Goal: Communication & Community: Answer question/provide support

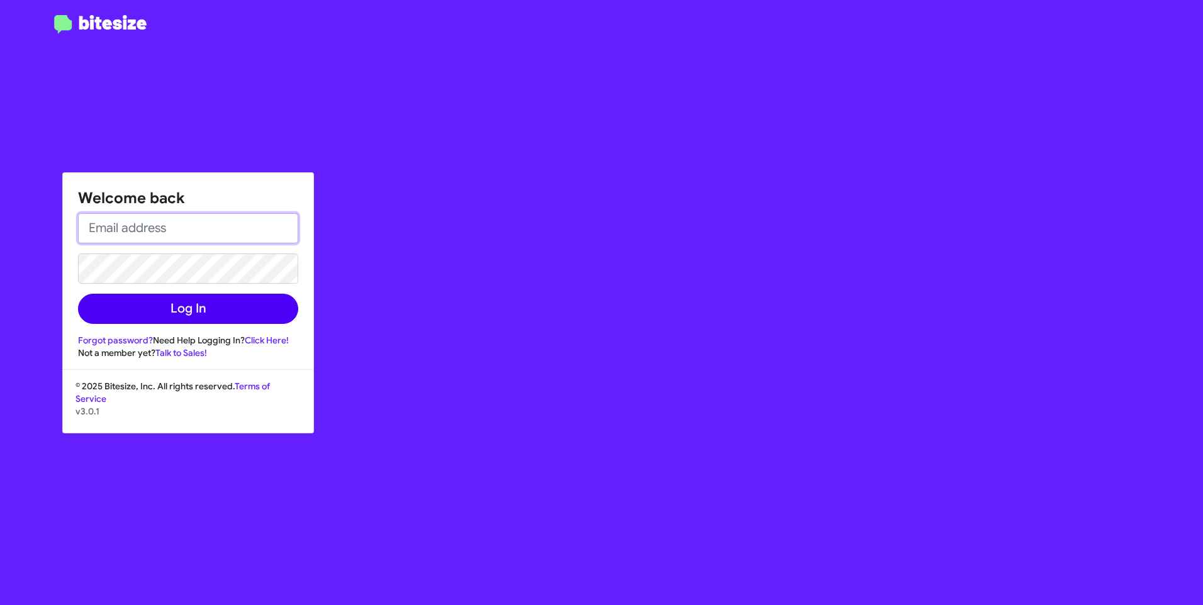
type input "[PERSON_NAME][EMAIL_ADDRESS][PERSON_NAME][DOMAIN_NAME]"
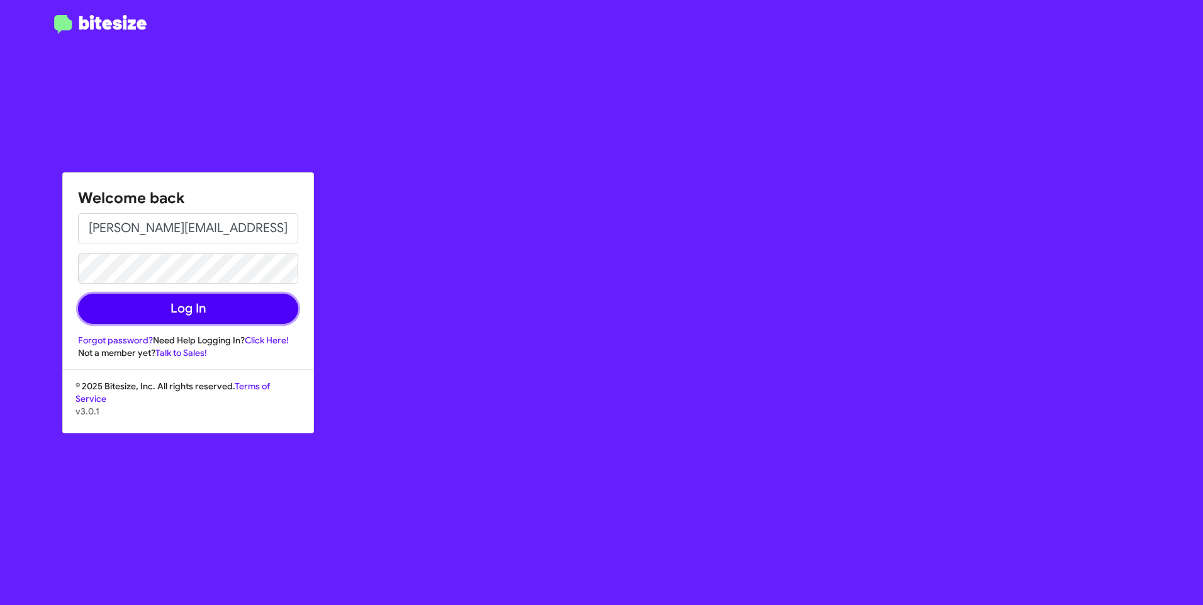
click at [157, 308] on button "Log In" at bounding box center [188, 309] width 220 height 30
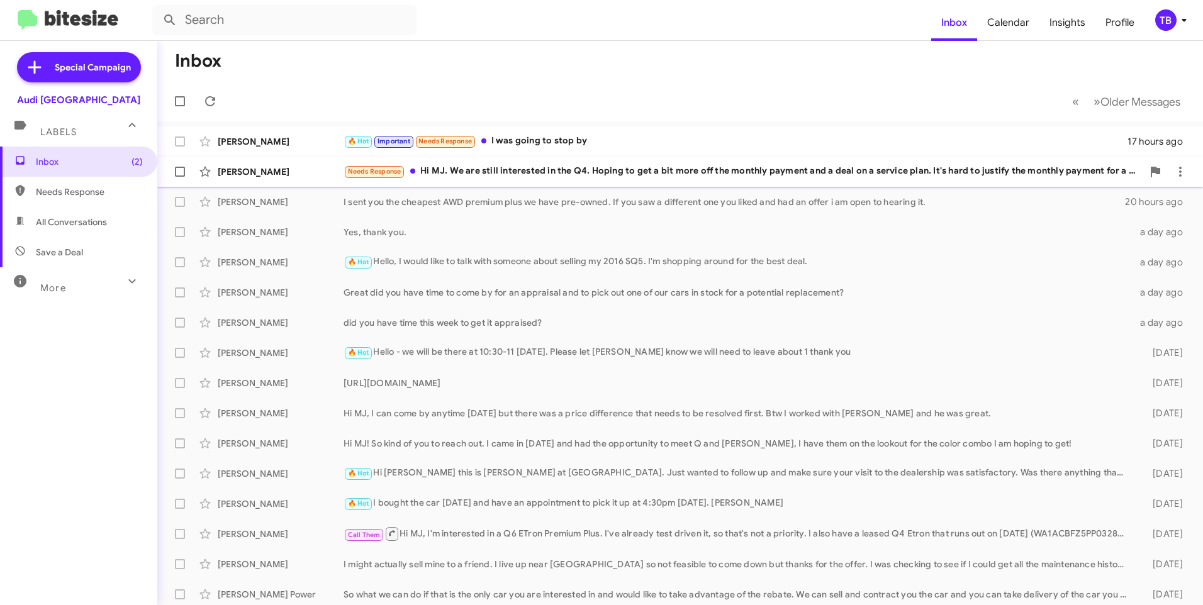
click at [596, 180] on div "[PERSON_NAME] Needs Response Hi MJ. We are still interested in the Q4. Hoping t…" at bounding box center [679, 171] width 1025 height 25
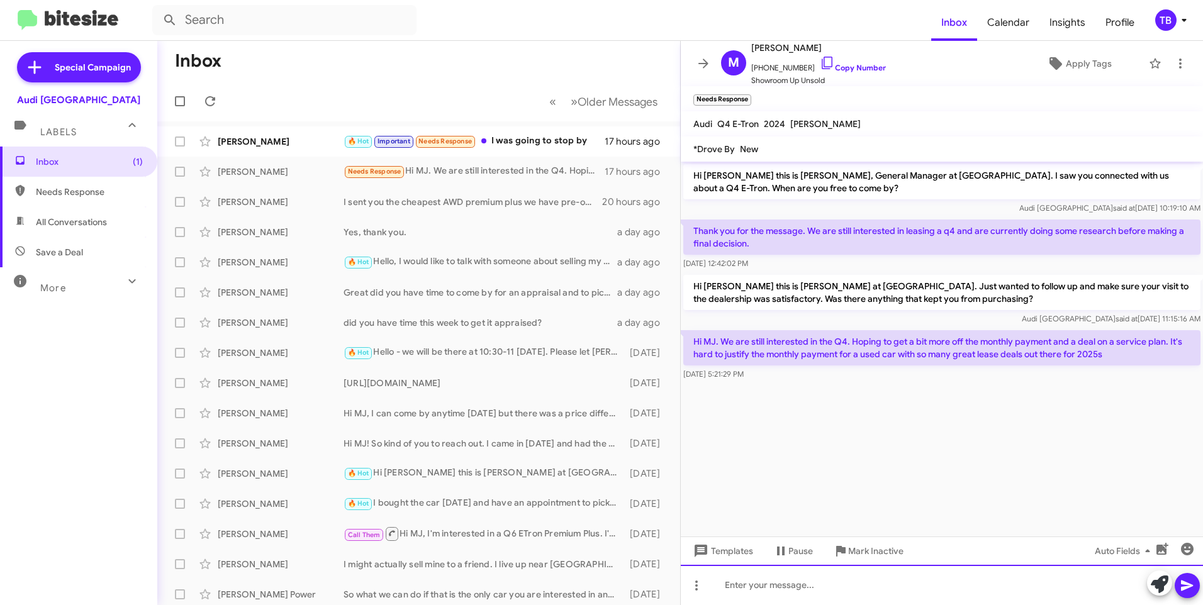
click at [791, 583] on div at bounding box center [942, 585] width 522 height 40
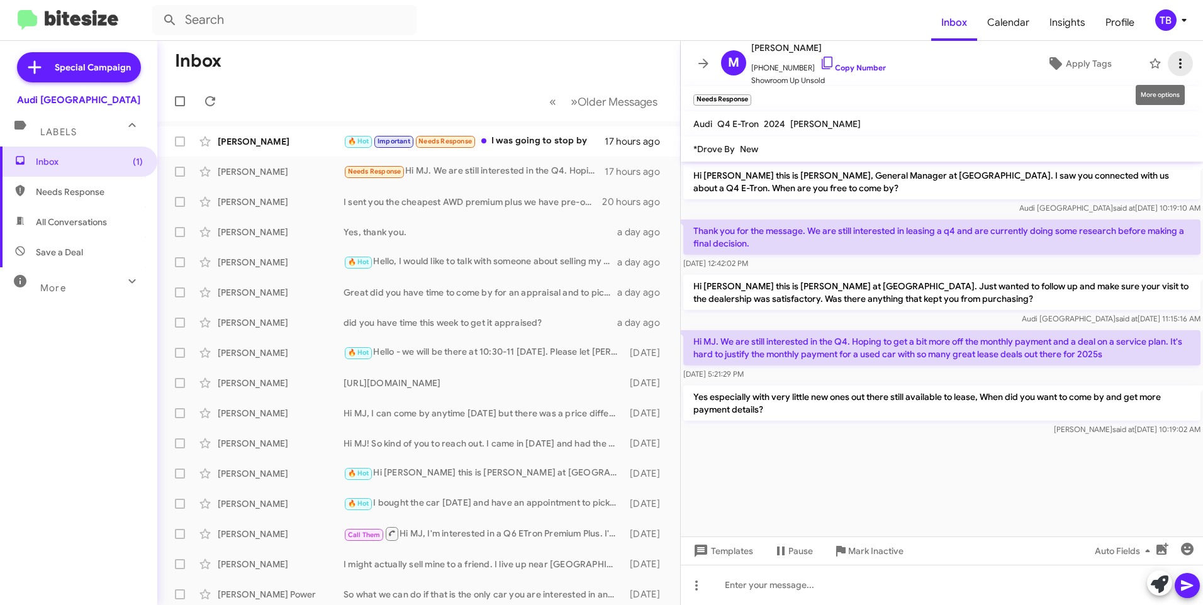
click at [1174, 62] on icon at bounding box center [1180, 63] width 15 height 15
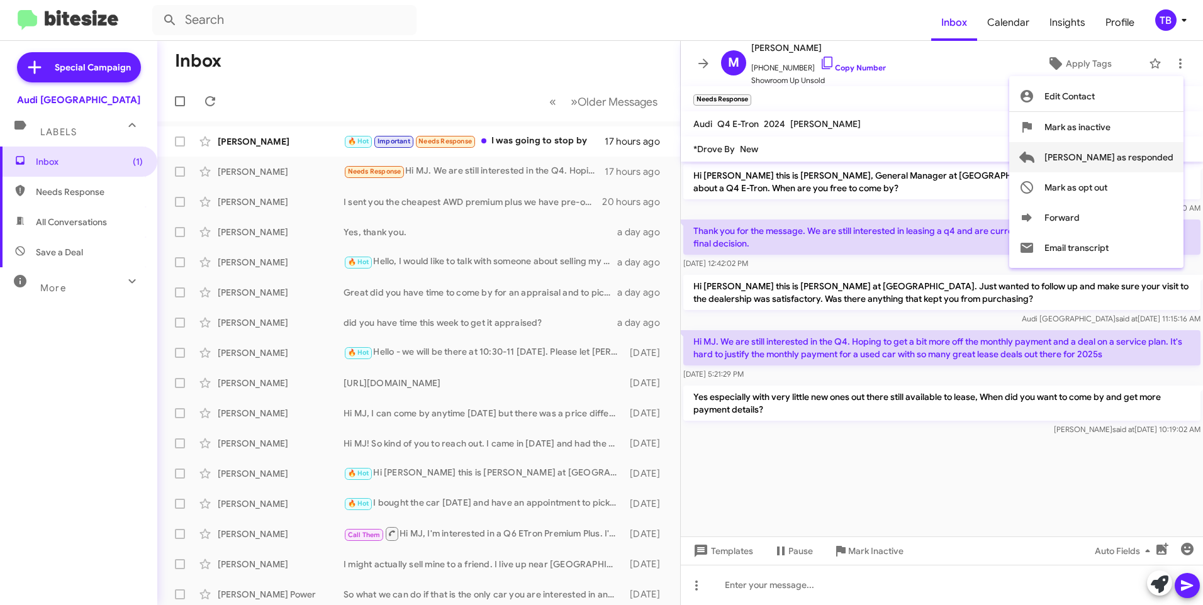
click at [1150, 159] on span "[PERSON_NAME] as responded" at bounding box center [1108, 157] width 129 height 30
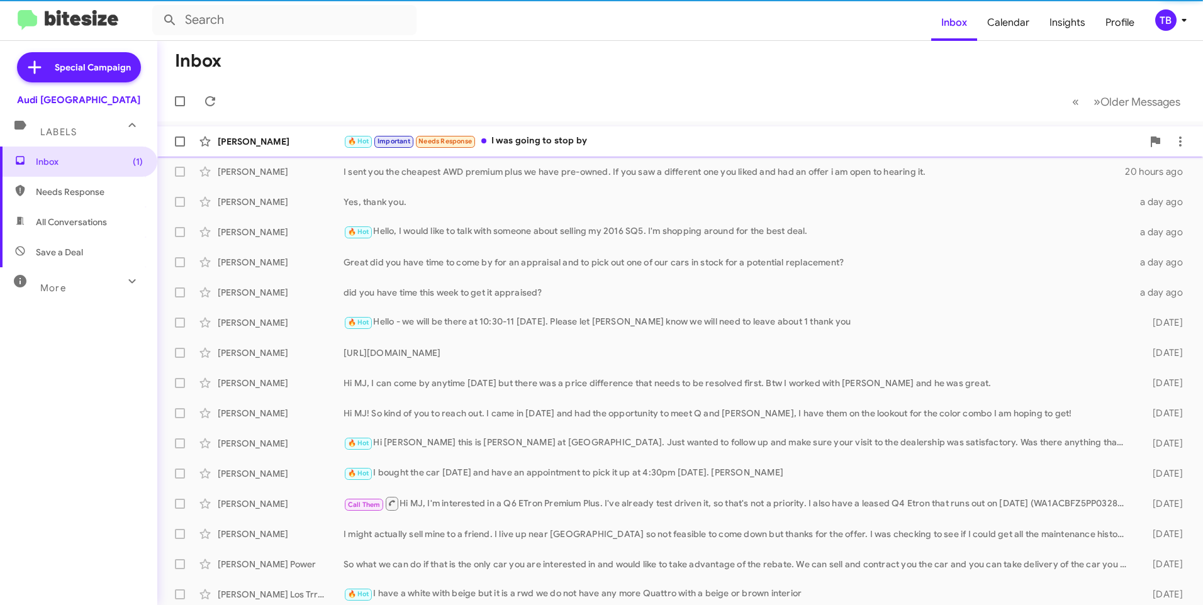
click at [617, 144] on div "🔥 Hot Important Needs Response I was going to stop by" at bounding box center [742, 141] width 799 height 14
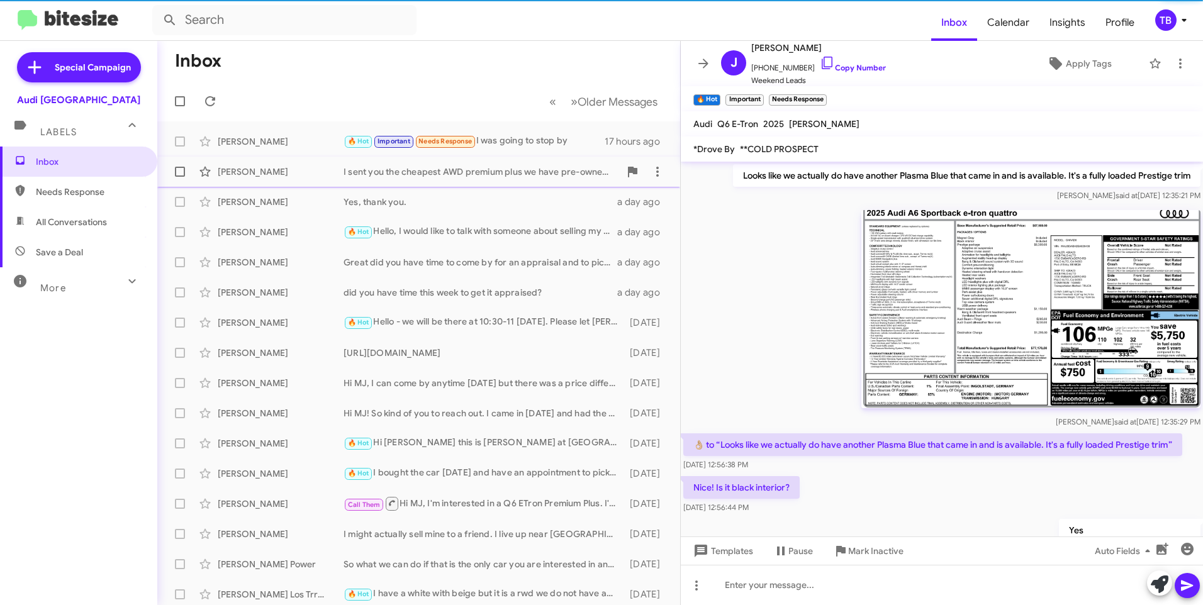
scroll to position [740, 0]
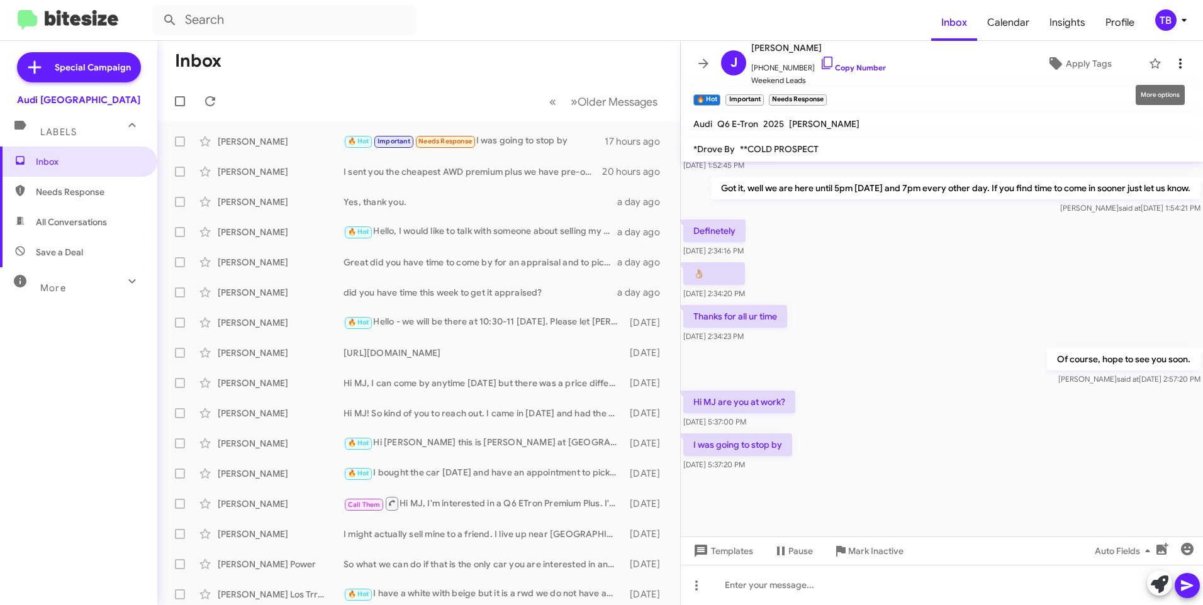
click at [1179, 59] on icon at bounding box center [1180, 63] width 3 height 10
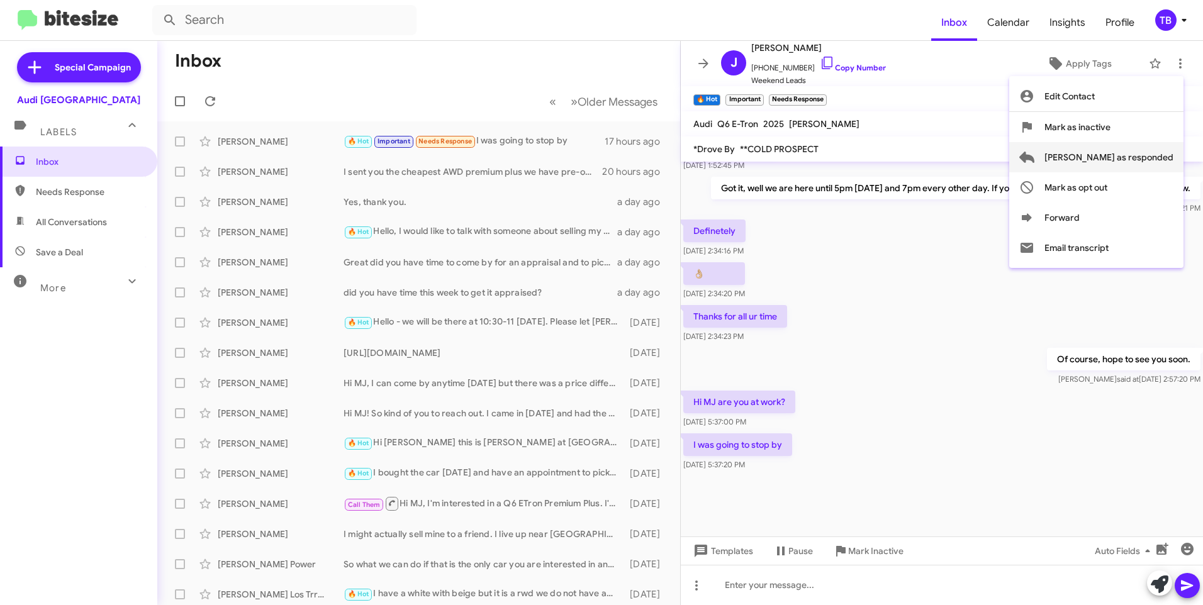
click at [1125, 155] on span "[PERSON_NAME] as responded" at bounding box center [1108, 157] width 129 height 30
